Goal: Information Seeking & Learning: Learn about a topic

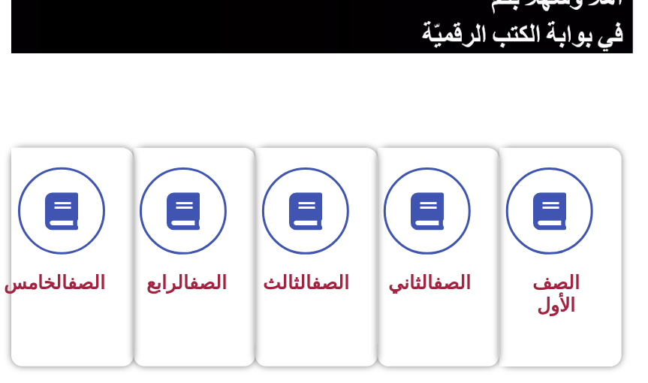
scroll to position [301, 0]
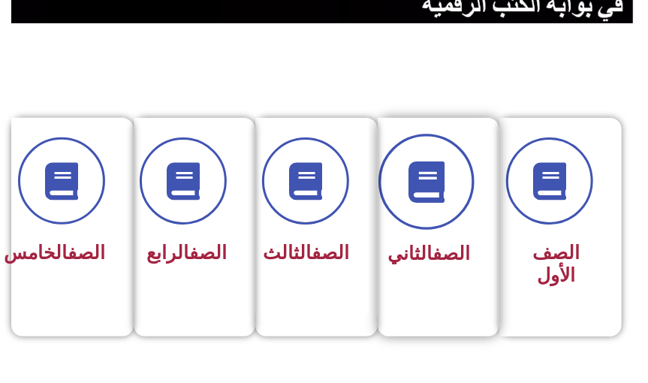
click at [448, 193] on icon at bounding box center [426, 181] width 41 height 41
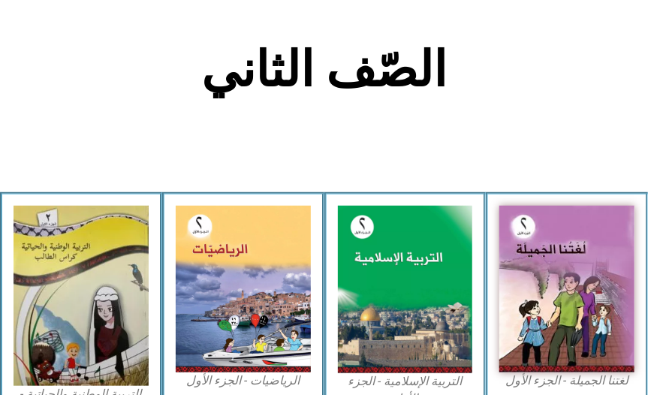
scroll to position [300, 0]
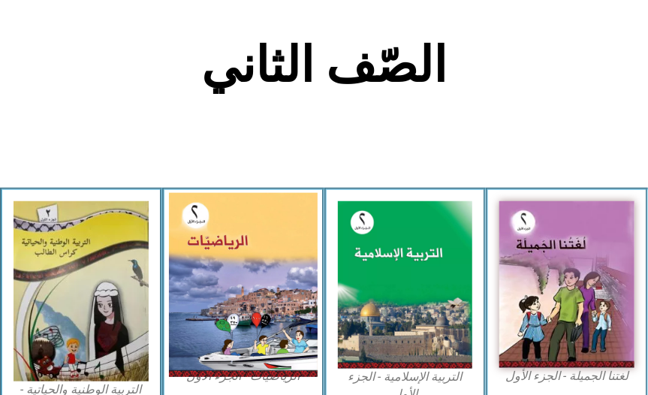
click at [208, 288] on img at bounding box center [243, 284] width 149 height 184
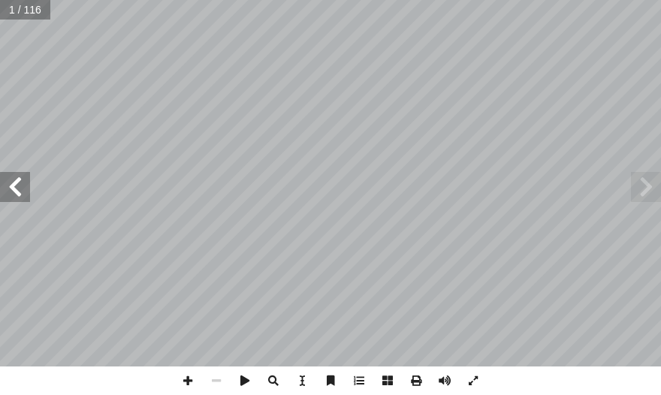
click at [18, 195] on span at bounding box center [15, 187] width 30 height 30
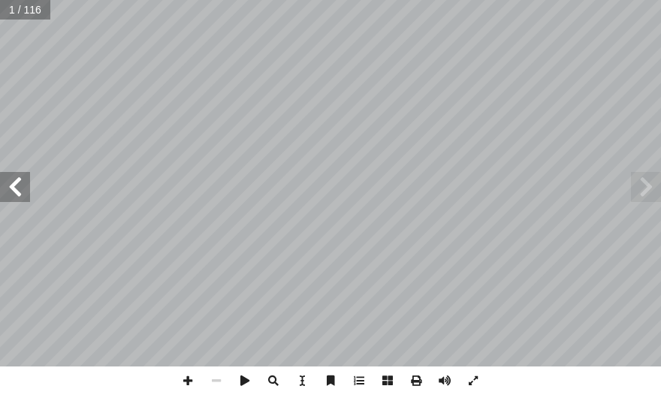
click at [18, 195] on span at bounding box center [15, 187] width 30 height 30
click at [18, 194] on span at bounding box center [15, 187] width 30 height 30
click at [19, 193] on span at bounding box center [15, 187] width 30 height 30
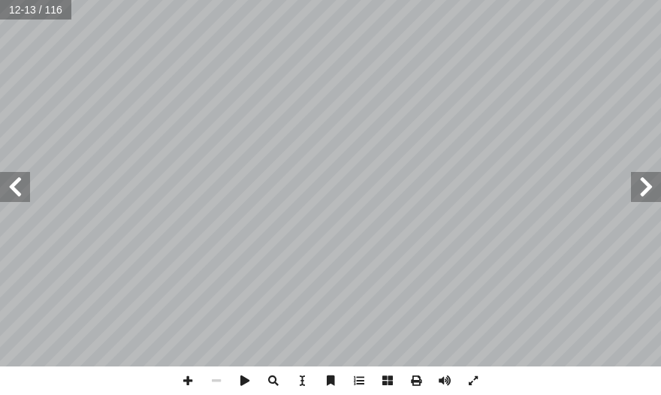
click at [19, 193] on span at bounding box center [15, 187] width 30 height 30
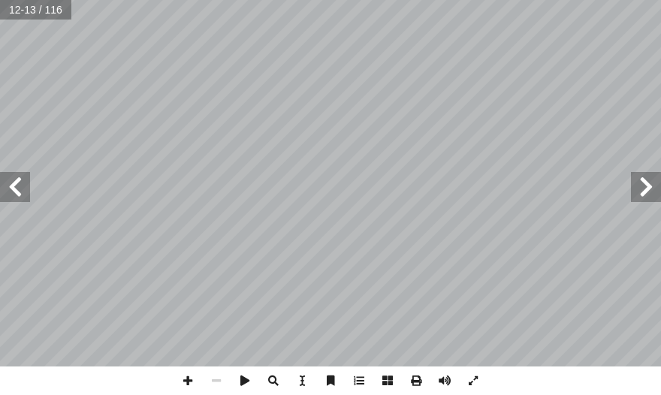
click at [19, 193] on span at bounding box center [15, 187] width 30 height 30
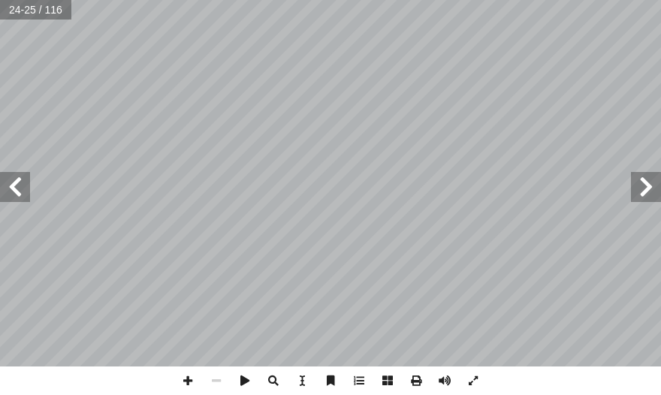
click at [19, 193] on span at bounding box center [15, 187] width 30 height 30
click at [20, 194] on span at bounding box center [15, 187] width 30 height 30
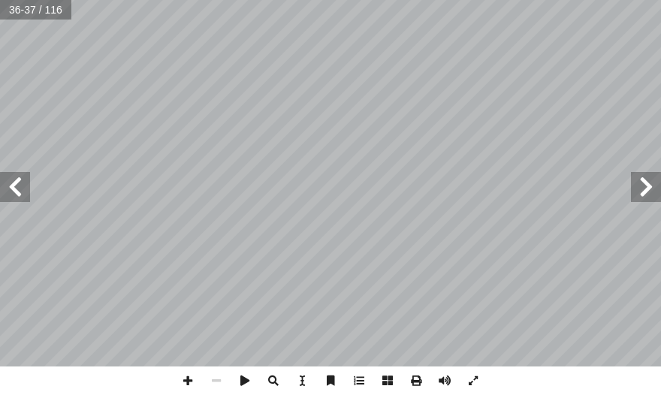
click at [20, 194] on span at bounding box center [15, 187] width 30 height 30
click at [650, 191] on span at bounding box center [646, 187] width 30 height 30
click at [182, 379] on span at bounding box center [187, 380] width 29 height 29
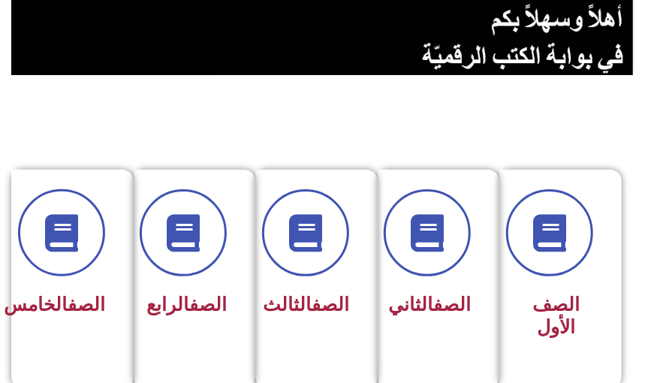
scroll to position [301, 0]
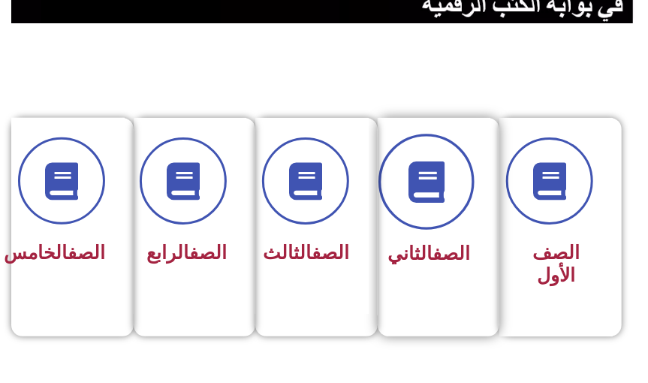
click at [445, 201] on icon at bounding box center [426, 181] width 41 height 41
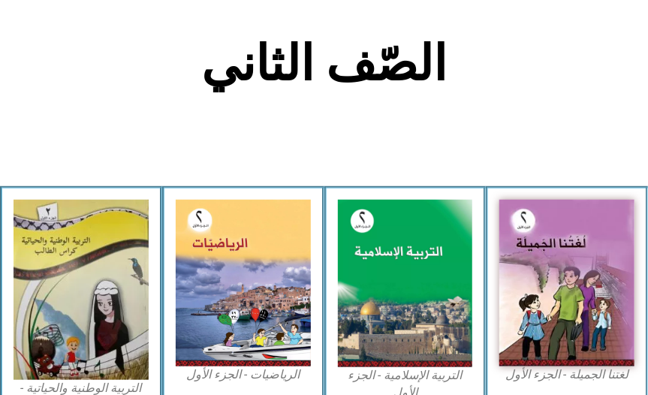
scroll to position [311, 0]
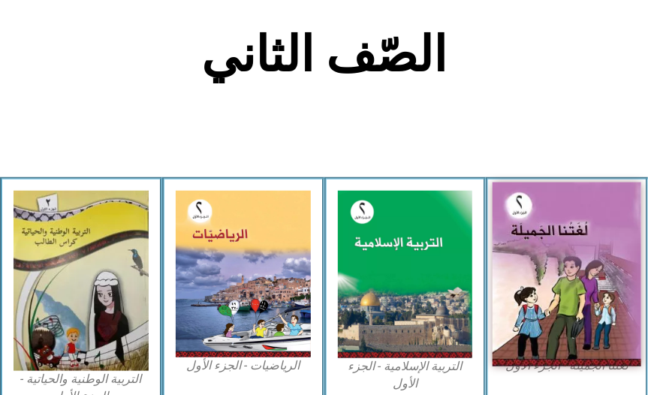
click at [565, 259] on img at bounding box center [567, 274] width 149 height 184
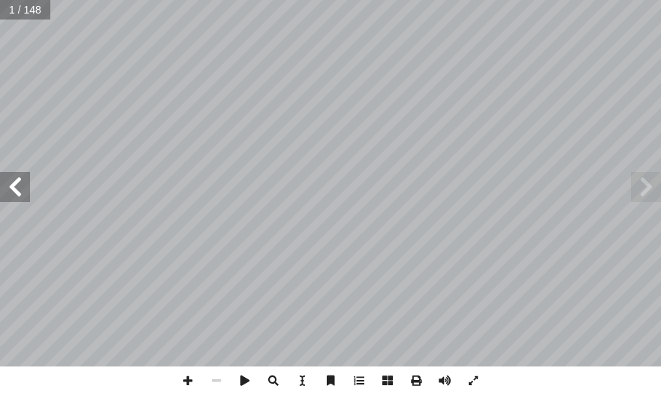
click at [14, 178] on span at bounding box center [15, 187] width 30 height 30
click at [14, 179] on span at bounding box center [15, 187] width 30 height 30
click at [14, 184] on span at bounding box center [15, 187] width 30 height 30
click at [15, 185] on span at bounding box center [15, 187] width 30 height 30
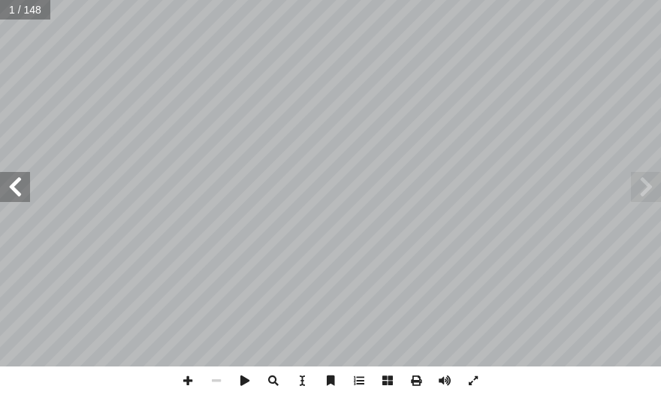
click at [15, 185] on span at bounding box center [15, 187] width 30 height 30
click at [16, 186] on span at bounding box center [15, 187] width 30 height 30
click at [17, 186] on span at bounding box center [15, 187] width 30 height 30
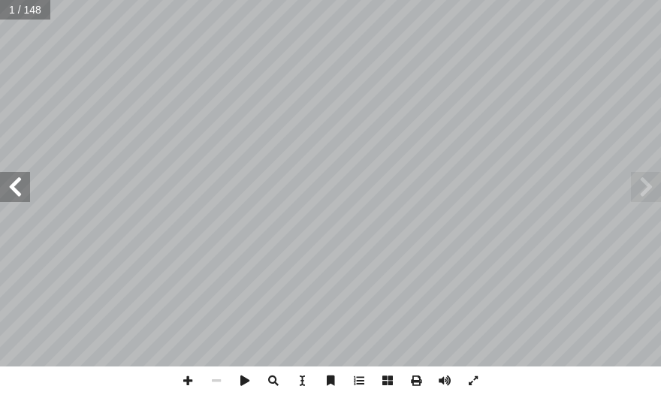
click at [17, 186] on span at bounding box center [15, 187] width 30 height 30
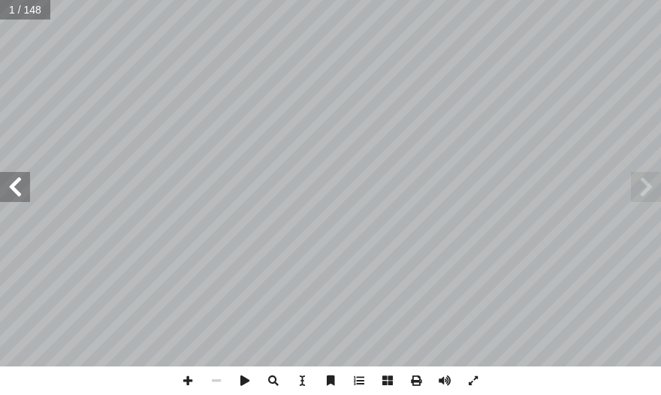
click at [17, 186] on span at bounding box center [15, 187] width 30 height 30
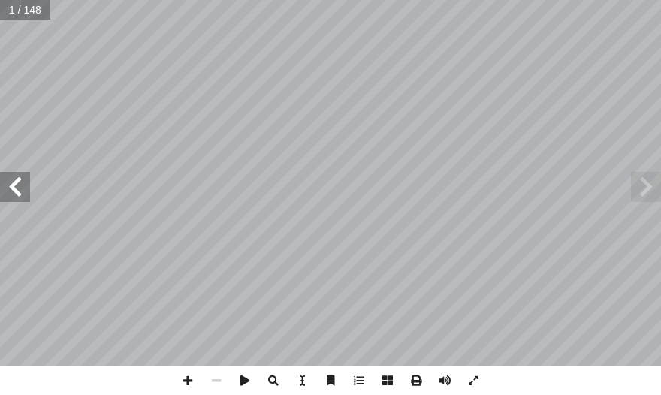
click at [17, 186] on span at bounding box center [15, 187] width 30 height 30
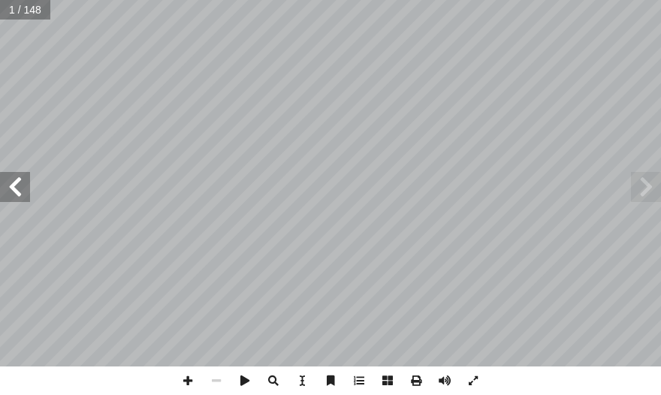
click at [17, 185] on span at bounding box center [15, 187] width 30 height 30
click at [18, 185] on span at bounding box center [15, 187] width 30 height 30
click at [19, 185] on span at bounding box center [15, 187] width 30 height 30
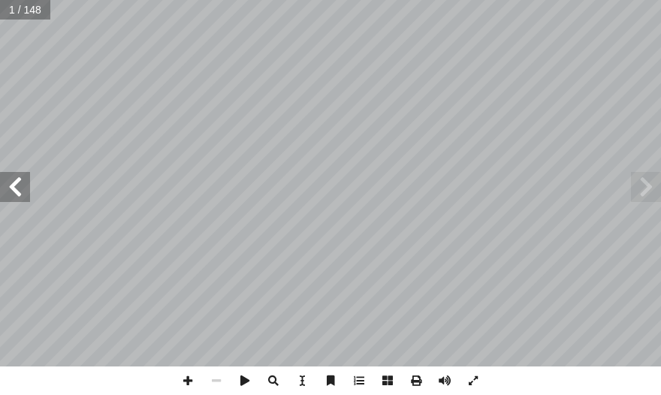
click at [19, 185] on span at bounding box center [15, 187] width 30 height 30
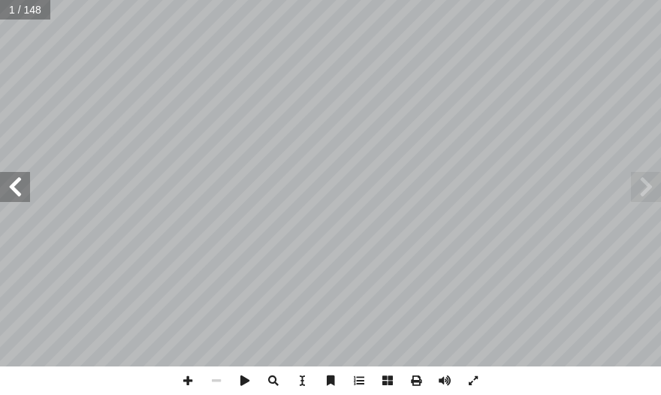
click at [19, 185] on span at bounding box center [15, 187] width 30 height 30
click at [17, 184] on span at bounding box center [15, 187] width 30 height 30
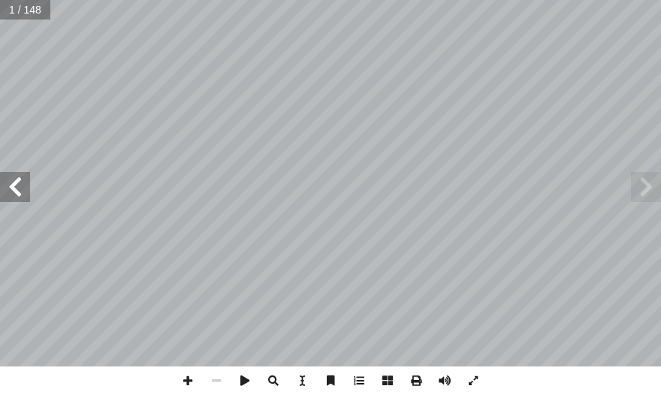
click at [17, 184] on span at bounding box center [15, 187] width 30 height 30
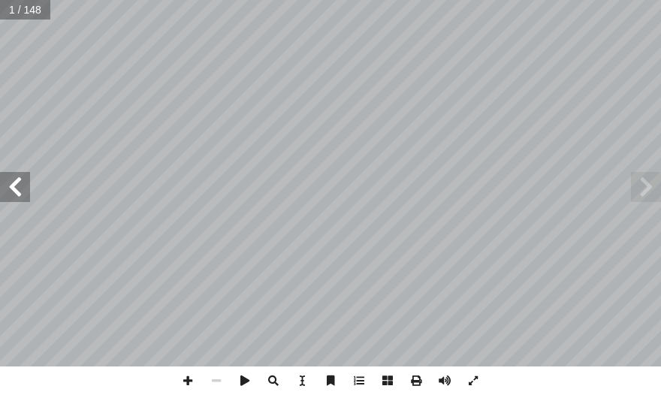
click at [17, 184] on span at bounding box center [15, 187] width 30 height 30
click at [185, 380] on span at bounding box center [187, 380] width 29 height 29
click at [185, 381] on span at bounding box center [187, 380] width 29 height 29
